Goal: Communication & Community: Answer question/provide support

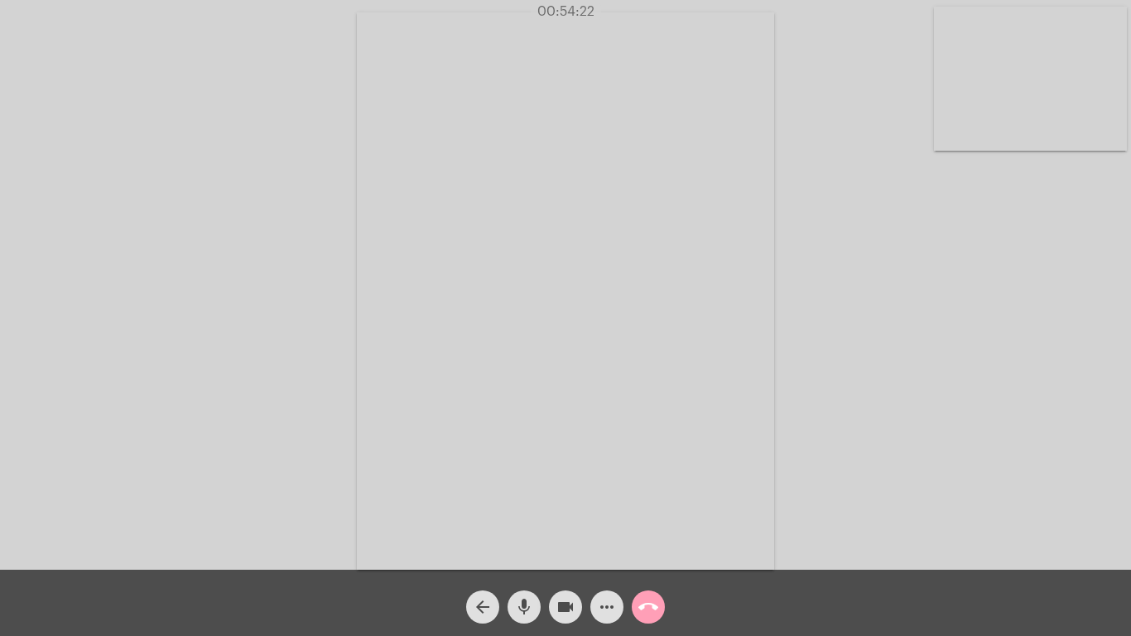
click at [652, 597] on mat-icon "call_end" at bounding box center [648, 607] width 20 height 20
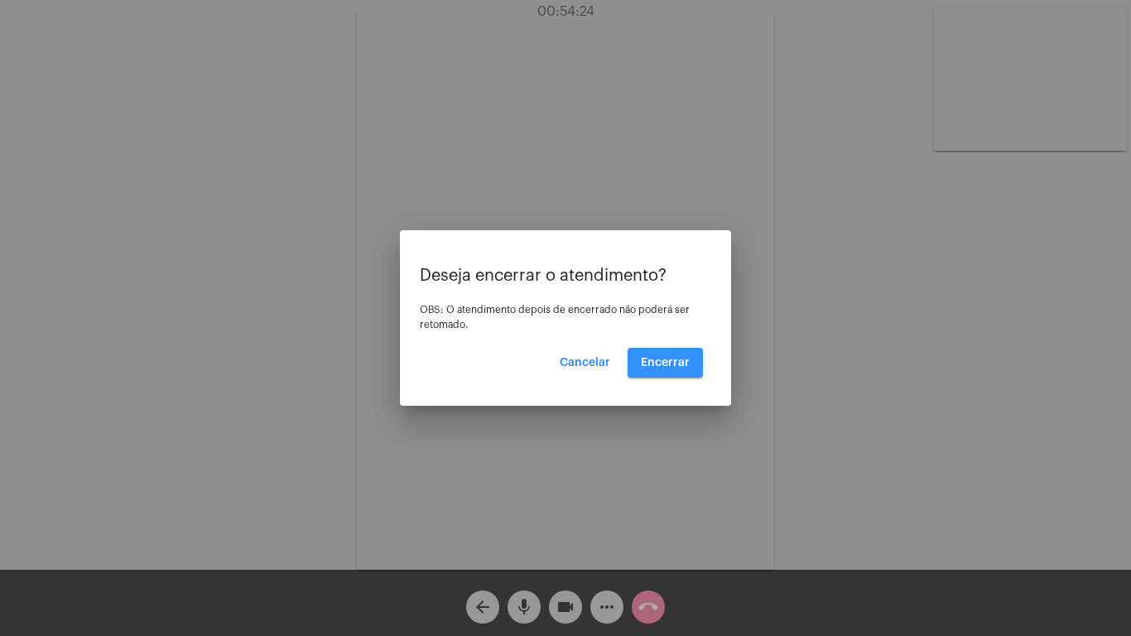
click at [663, 359] on span "Encerrar" at bounding box center [665, 363] width 49 height 12
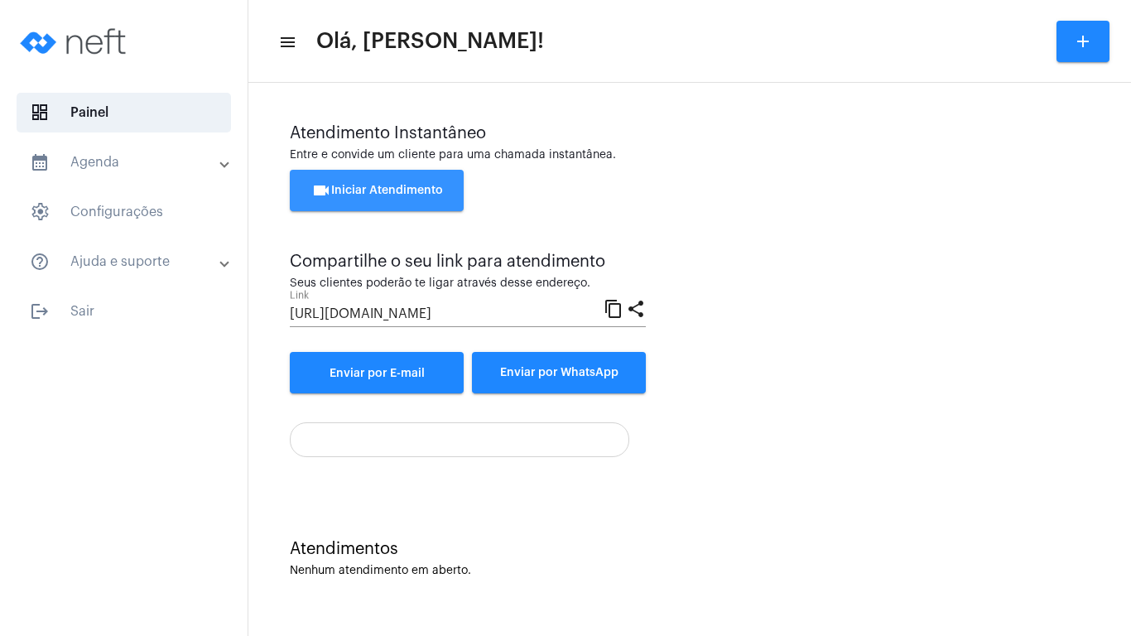
click at [359, 180] on button "videocam Iniciar Atendimento" at bounding box center [377, 190] width 174 height 41
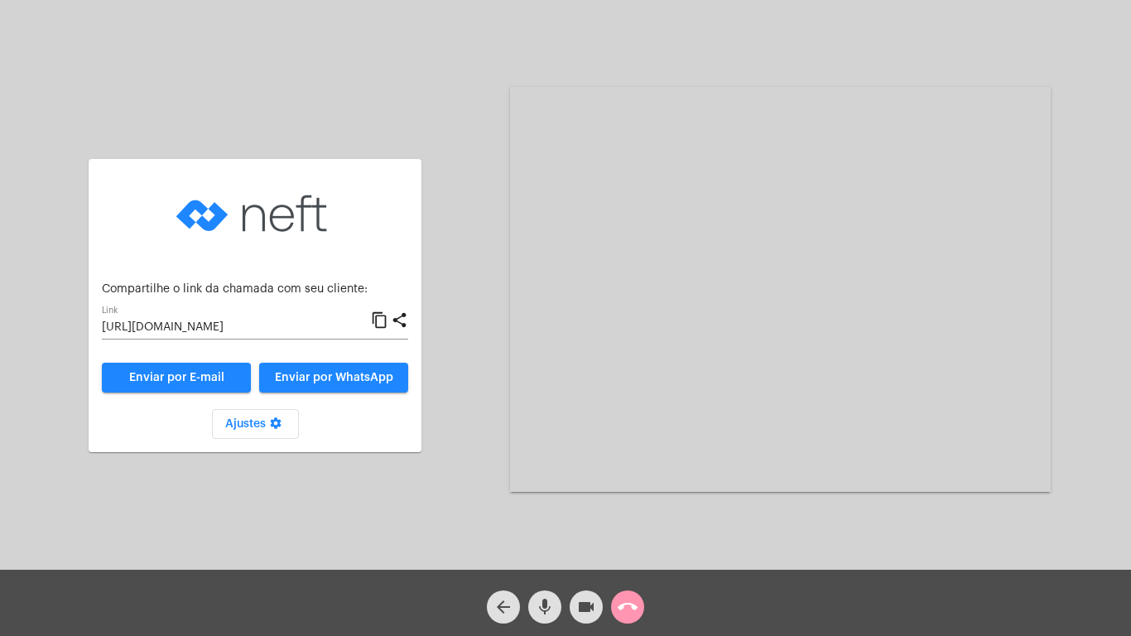
click at [379, 322] on mat-icon "content_copy" at bounding box center [379, 320] width 17 height 20
